Goal: Find specific page/section: Find specific page/section

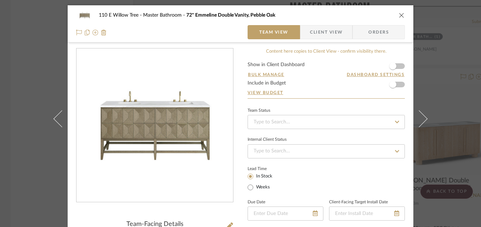
scroll to position [142, 0]
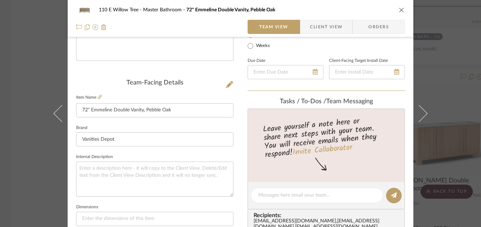
click at [399, 11] on icon "close" at bounding box center [402, 10] width 6 height 6
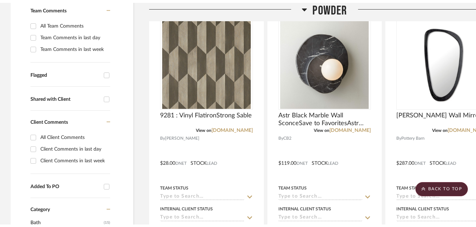
scroll to position [0, 0]
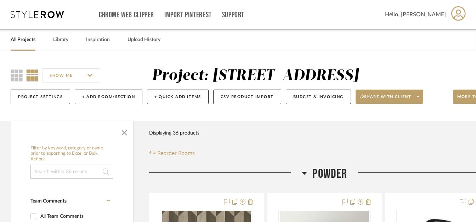
click at [32, 41] on link "All Projects" at bounding box center [23, 40] width 25 height 10
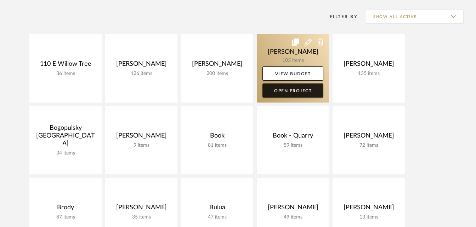
scroll to position [142, 0]
click at [275, 55] on link at bounding box center [293, 68] width 72 height 68
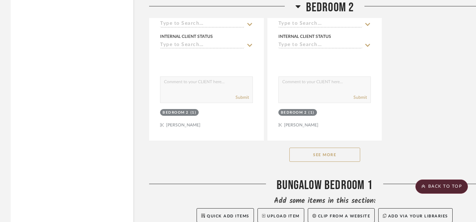
scroll to position [4710, 0]
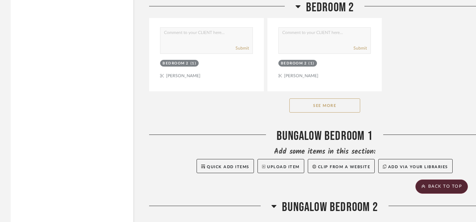
click at [326, 107] on button "See More" at bounding box center [324, 105] width 71 height 14
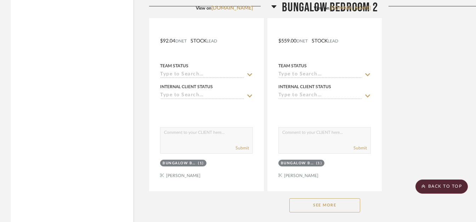
scroll to position [6410, 0]
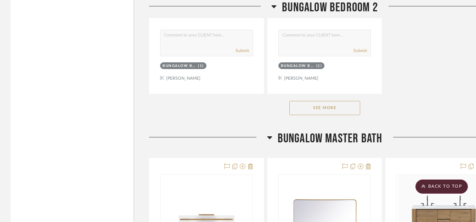
click at [294, 112] on button "See More" at bounding box center [324, 108] width 71 height 14
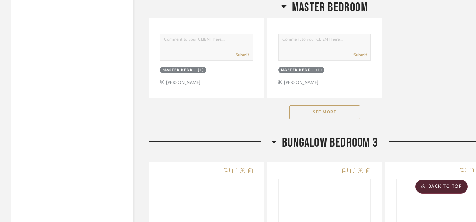
scroll to position [10411, 0]
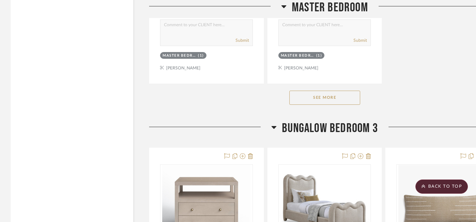
click at [325, 100] on button "See More" at bounding box center [324, 98] width 71 height 14
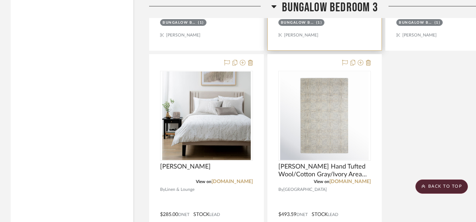
scroll to position [12076, 0]
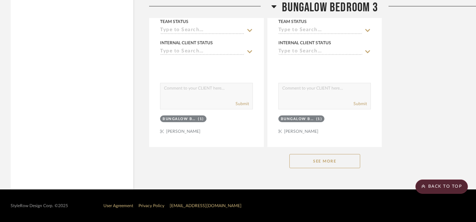
click at [350, 163] on button "See More" at bounding box center [324, 161] width 71 height 14
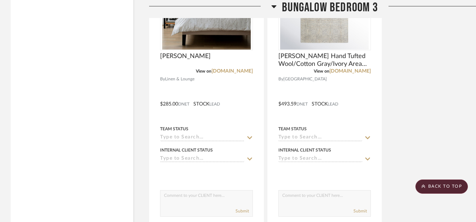
scroll to position [12081, 0]
